Goal: Find specific page/section

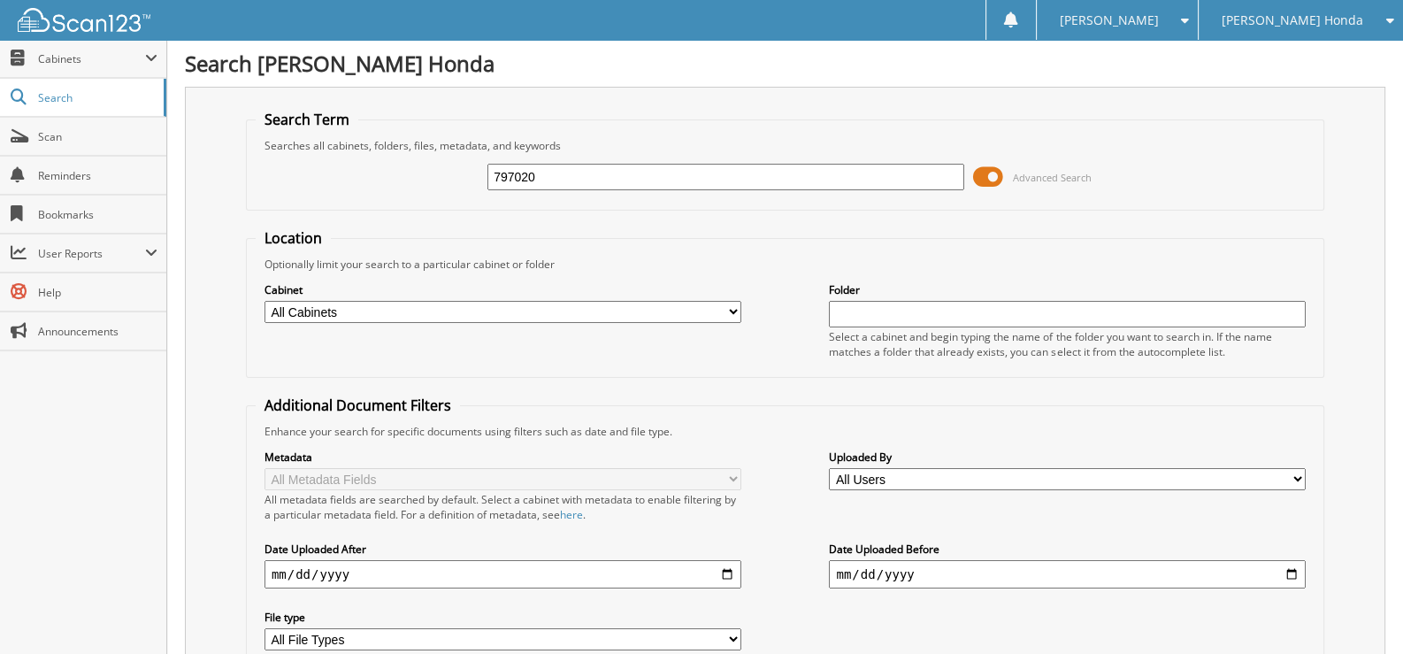
drag, startPoint x: 569, startPoint y: 173, endPoint x: 457, endPoint y: 175, distance: 112.4
click at [457, 175] on div "797020 Advanced Search" at bounding box center [785, 177] width 1059 height 48
type input "498918W"
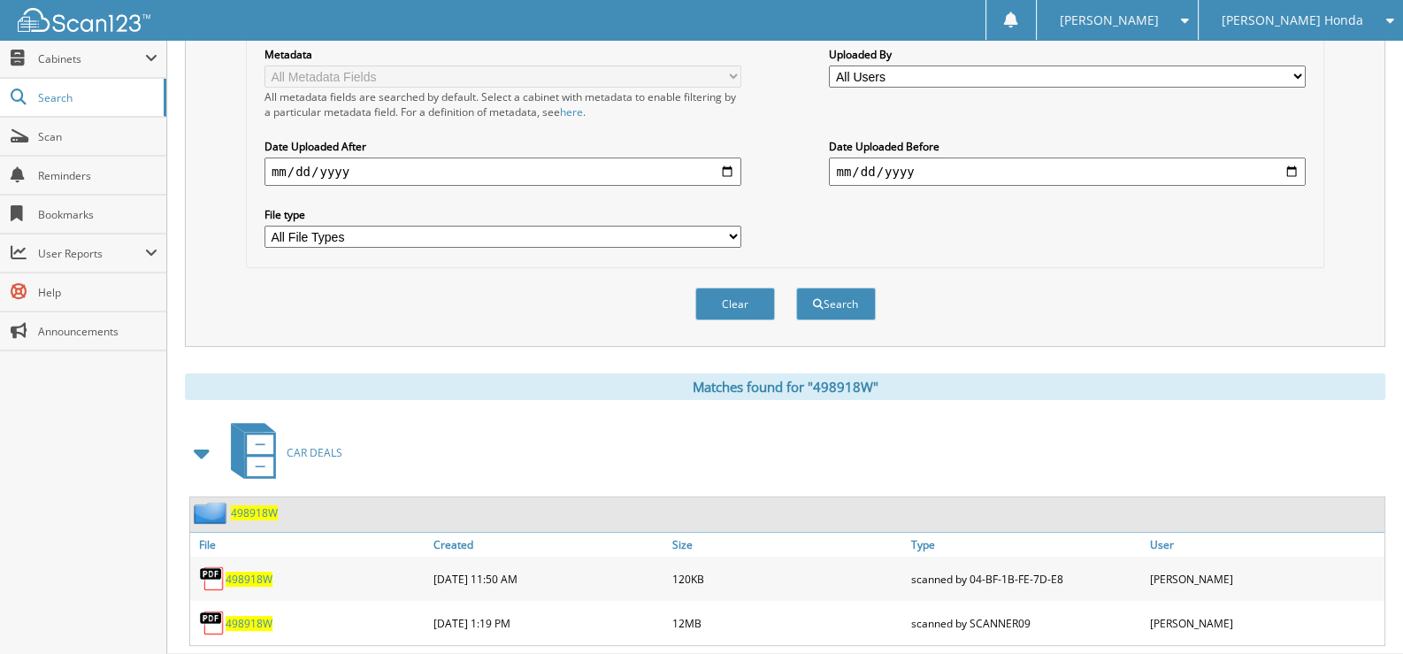
scroll to position [429, 0]
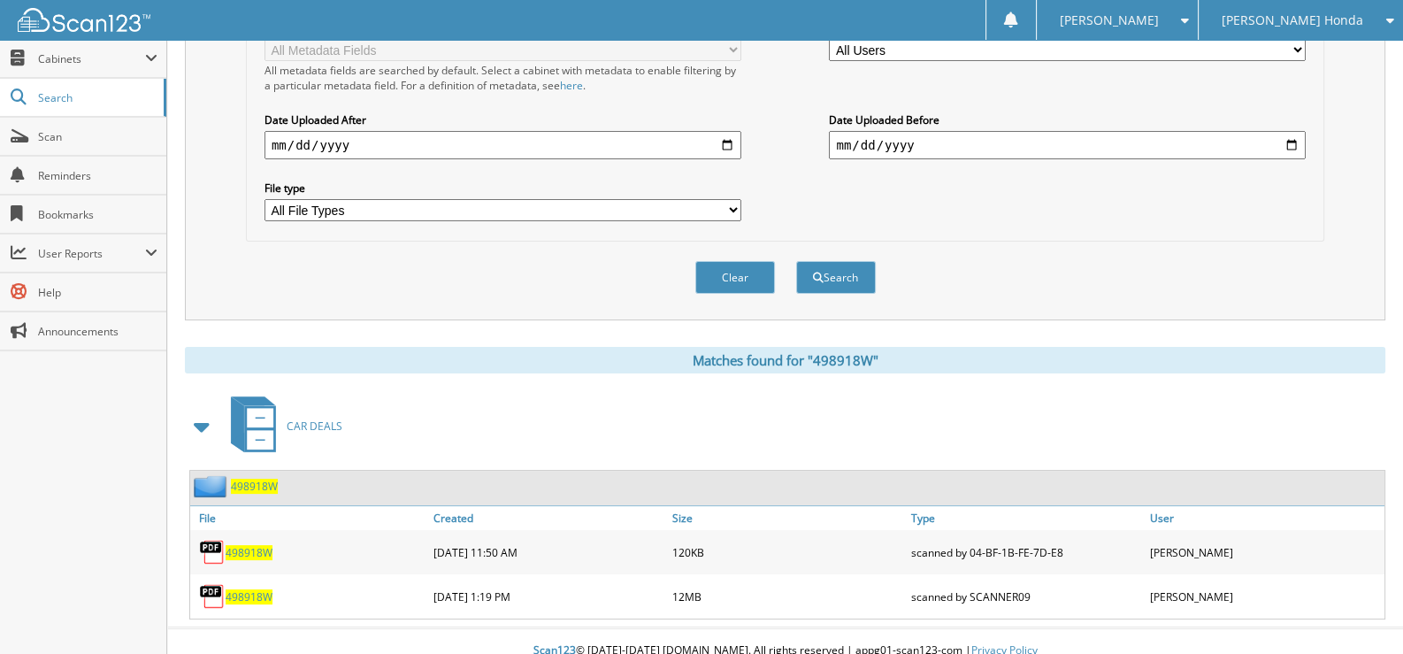
click at [241, 589] on span "498918W" at bounding box center [249, 596] width 47 height 15
